Goal: Task Accomplishment & Management: Manage account settings

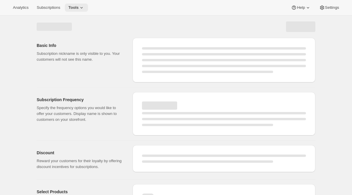
select select "WEEK"
select select "MONTH"
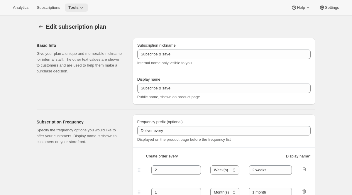
type input "Subscribe & save 10%"
type input "15"
select select "DAY"
type input "Every 15 days"
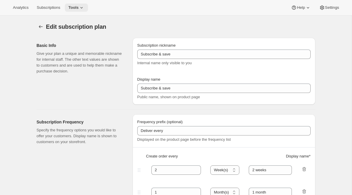
type input "30"
select select "DAY"
type input "Every 30 days"
type input "10"
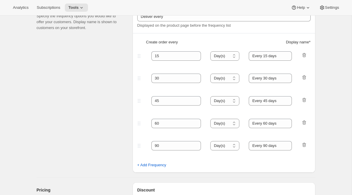
scroll to position [116, 0]
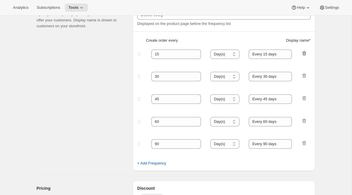
click at [303, 53] on icon "button" at bounding box center [303, 54] width 1 height 2
type input "30"
type input "Every 30 days"
type input "45"
type input "Every 45 days"
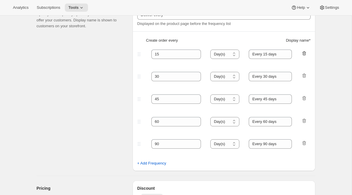
type input "60"
type input "Every 60 days"
type input "90"
type input "Every 90 days"
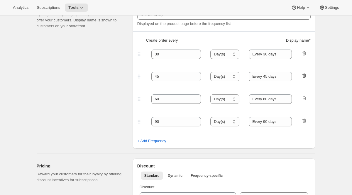
click at [303, 75] on icon "button" at bounding box center [304, 76] width 6 height 6
type input "60"
type input "Every 60 days"
type input "90"
type input "Every 90 days"
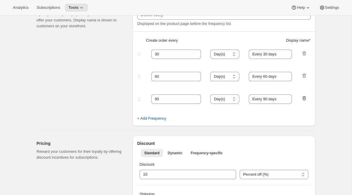
click at [304, 98] on icon "button" at bounding box center [304, 98] width 6 height 6
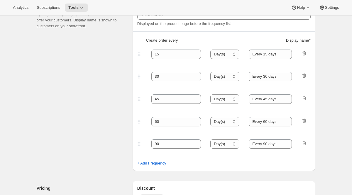
type input "30"
type input "Every 30 days"
type input "60"
type input "Every 60 days"
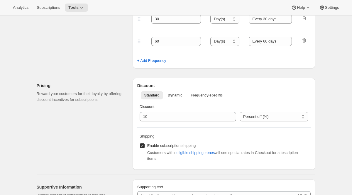
scroll to position [189, 0]
